Goal: Task Accomplishment & Management: Complete application form

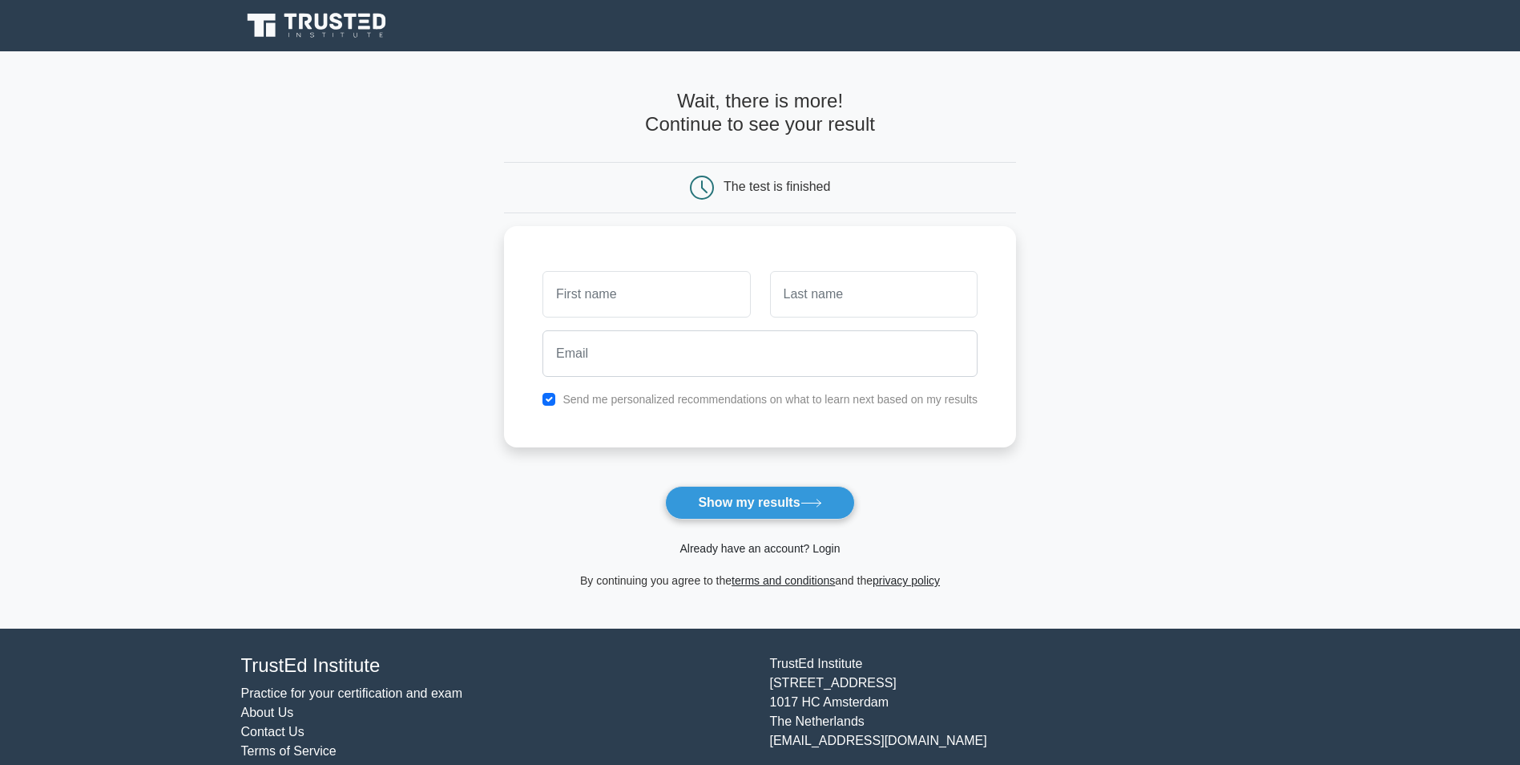
click at [791, 542] on link "Already have an account? Login" at bounding box center [760, 548] width 160 height 13
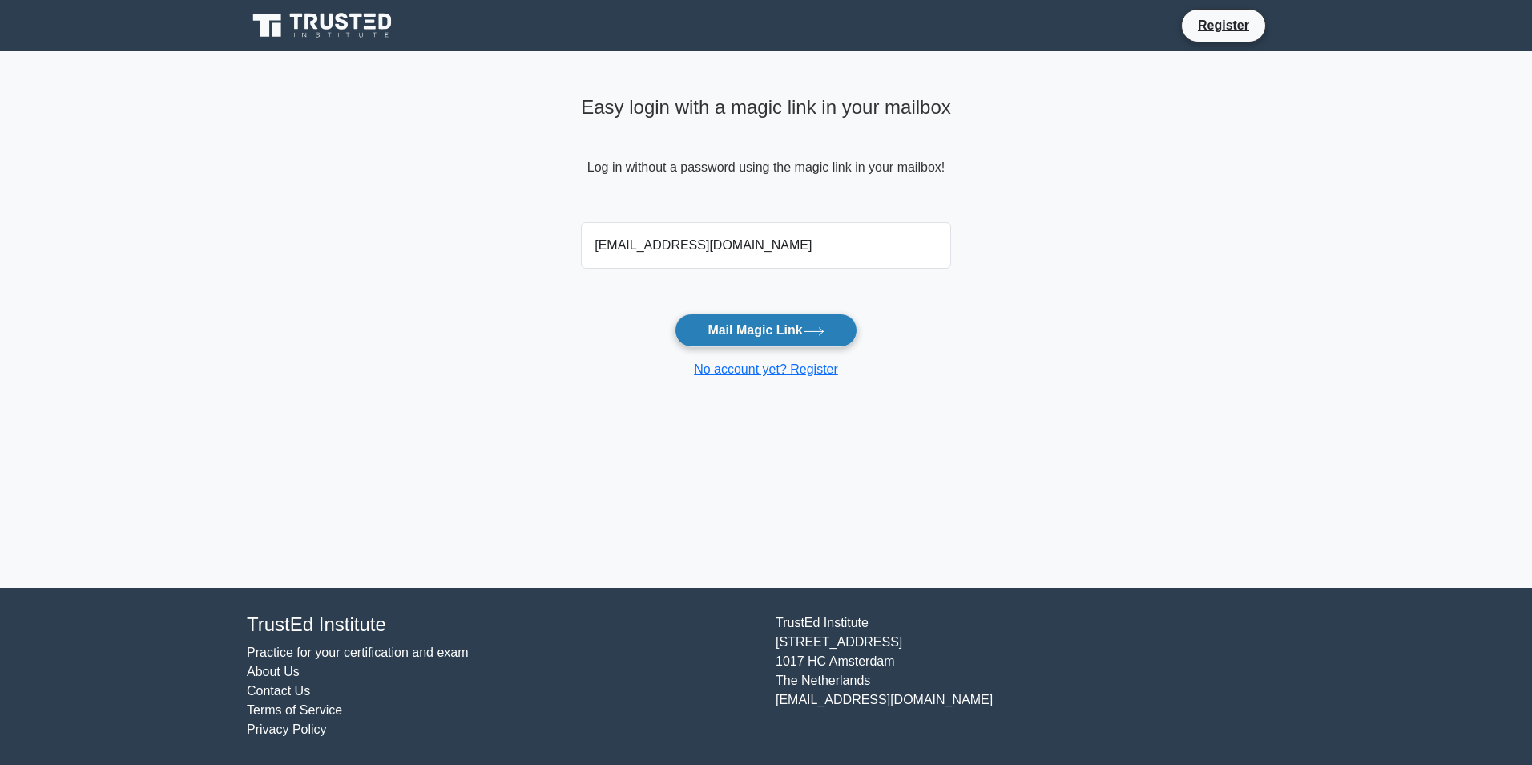
type input "[EMAIL_ADDRESS][DOMAIN_NAME]"
click at [761, 318] on button "Mail Magic Link" at bounding box center [766, 330] width 182 height 34
